Goal: Task Accomplishment & Management: Complete application form

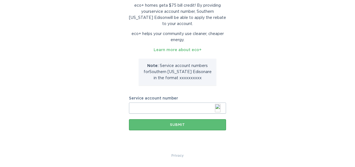
scroll to position [48, 0]
click at [133, 107] on input "Service account number" at bounding box center [177, 107] width 97 height 11
paste input "700599386383"
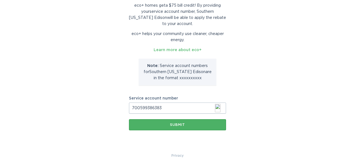
click at [166, 126] on button "Submit" at bounding box center [177, 124] width 97 height 11
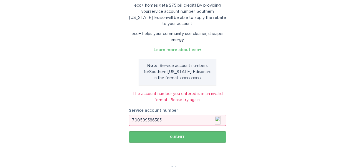
click at [183, 78] on p "Note: Service account number s for [GEOGRAPHIC_DATA][US_STATE] Edison are in th…" at bounding box center [177, 72] width 69 height 18
click at [140, 119] on input "700599386383" at bounding box center [177, 119] width 97 height 11
click at [147, 120] on input "700599386383" at bounding box center [177, 119] width 97 height 11
drag, startPoint x: 167, startPoint y: 119, endPoint x: 96, endPoint y: 114, distance: 72.0
click at [96, 114] on div "Enter your account number eco+ homes get a $75 bill credit ! By providing your …" at bounding box center [177, 66] width 355 height 195
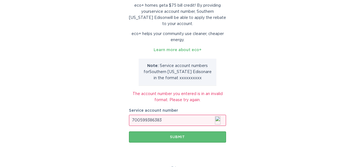
paste input "8013457850"
type input "8013457850"
click at [167, 137] on div "Submit" at bounding box center [177, 136] width 91 height 3
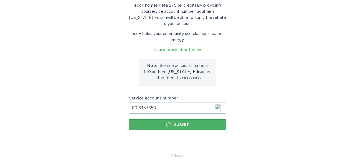
scroll to position [0, 0]
